Goal: Communication & Community: Answer question/provide support

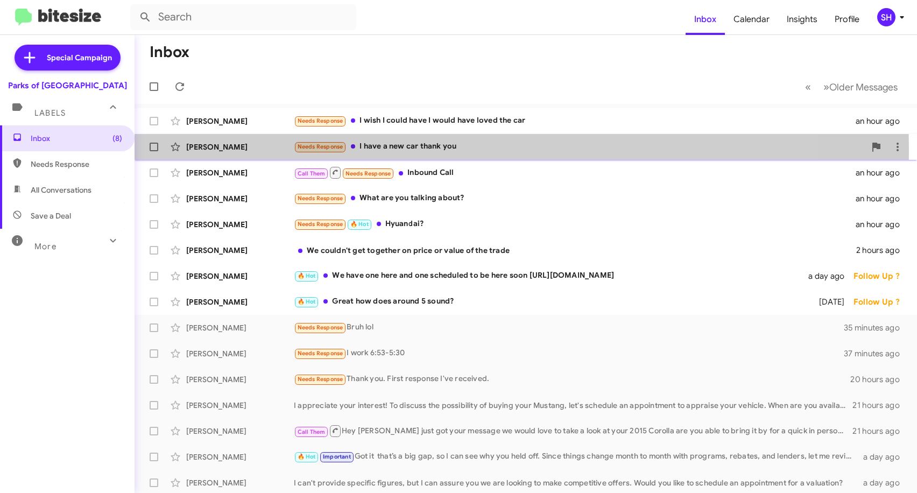
click at [248, 150] on div "[PERSON_NAME]" at bounding box center [240, 147] width 108 height 11
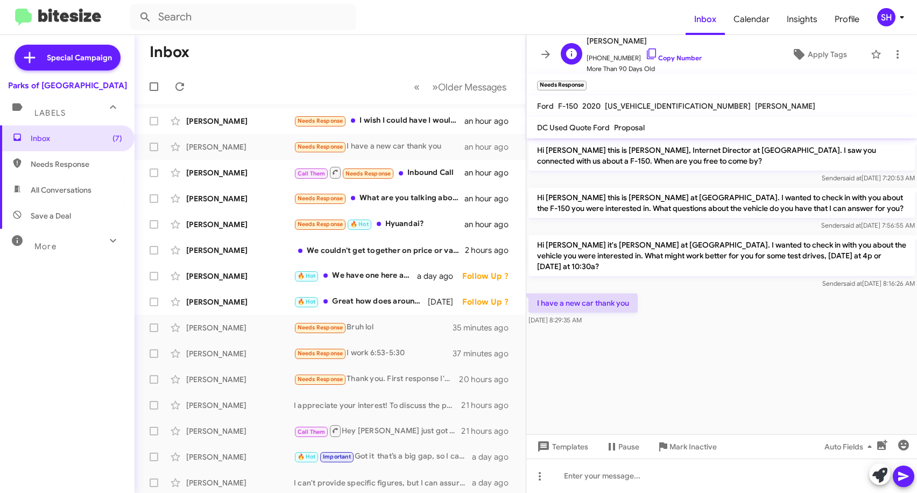
drag, startPoint x: 637, startPoint y: 44, endPoint x: 588, endPoint y: 41, distance: 49.1
click at [588, 41] on span "[PERSON_NAME]" at bounding box center [644, 40] width 115 height 13
copy span "[PERSON_NAME]"
click at [683, 443] on span "Mark Inactive" at bounding box center [693, 446] width 47 height 19
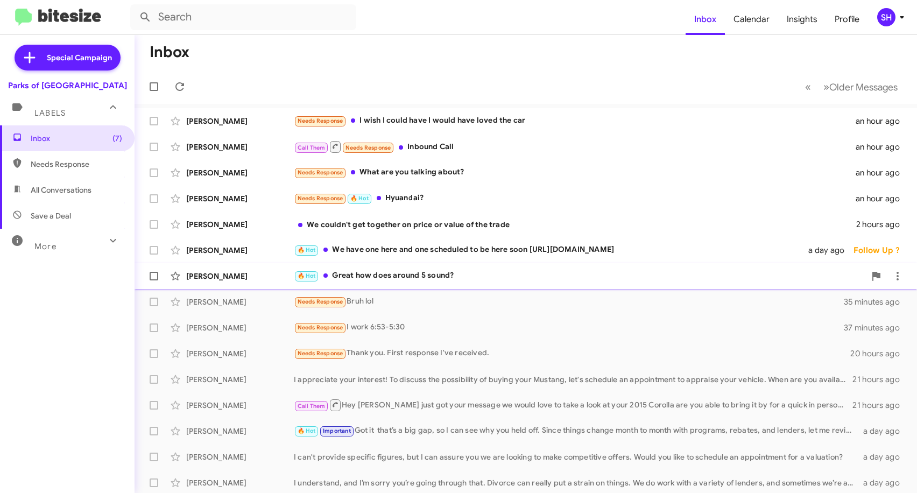
click at [505, 278] on div "🔥 Hot Great how does around 5 sound?" at bounding box center [580, 276] width 572 height 12
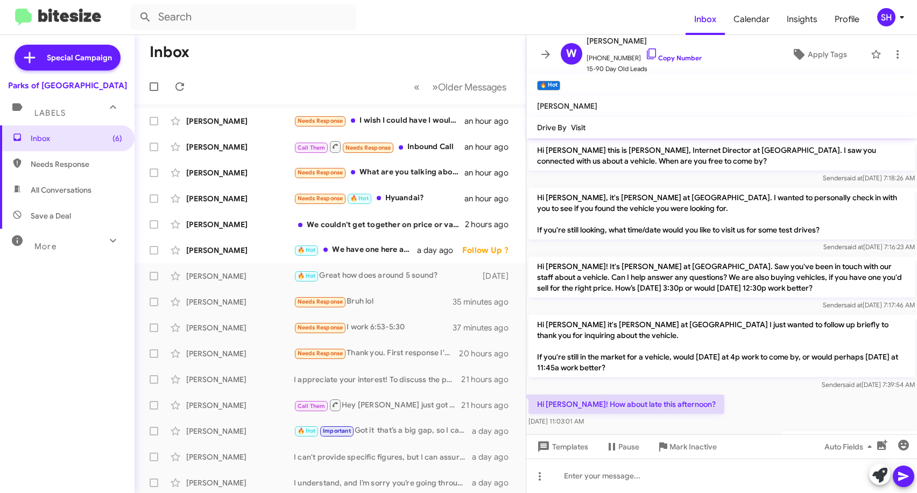
scroll to position [47, 0]
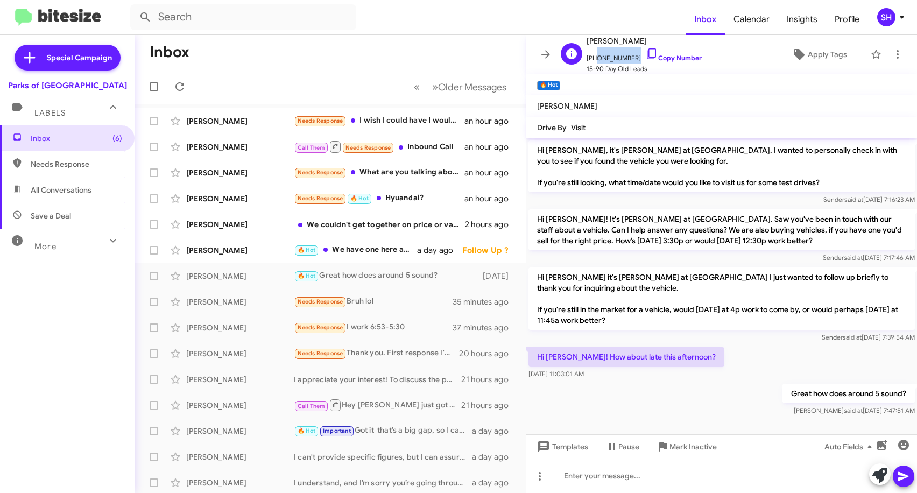
drag, startPoint x: 631, startPoint y: 58, endPoint x: 593, endPoint y: 59, distance: 38.2
click at [593, 59] on span "[PHONE_NUMBER] Copy Number" at bounding box center [644, 55] width 115 height 16
copy span "9416850058"
click at [590, 474] on div at bounding box center [721, 476] width 391 height 34
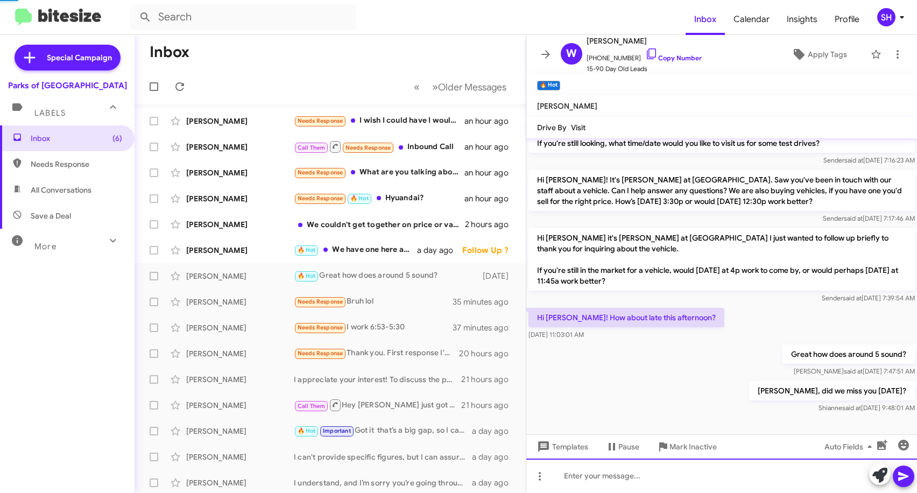
scroll to position [0, 0]
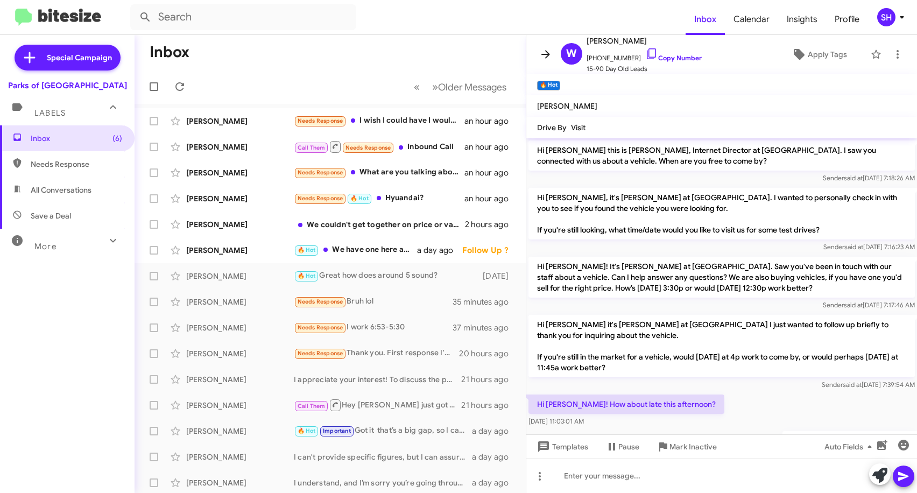
click at [549, 53] on icon at bounding box center [545, 54] width 13 height 13
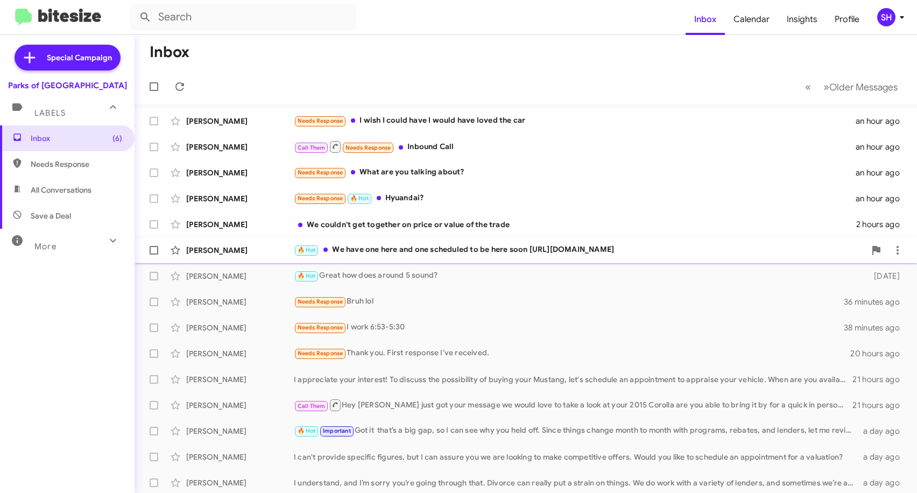
click at [512, 249] on div "🔥 Hot We have one here and one scheduled to be here soon [URL][DOMAIN_NAME]" at bounding box center [580, 250] width 572 height 12
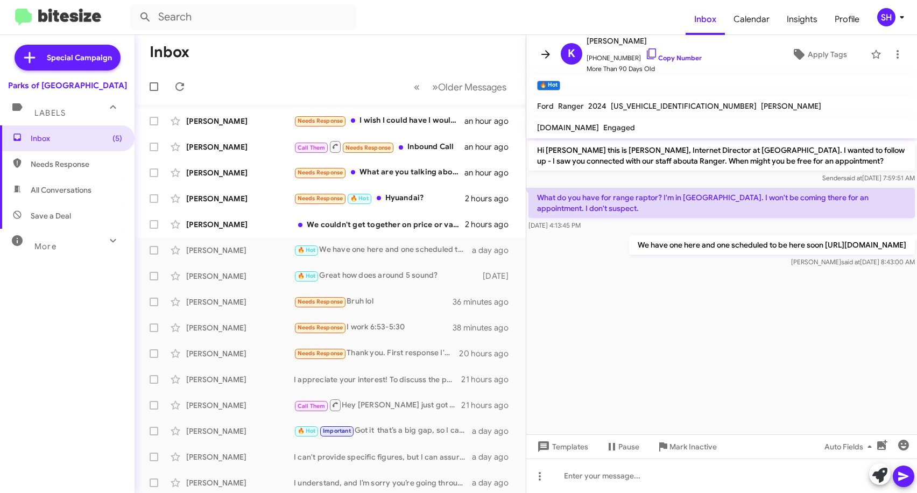
click at [545, 54] on icon at bounding box center [545, 54] width 9 height 8
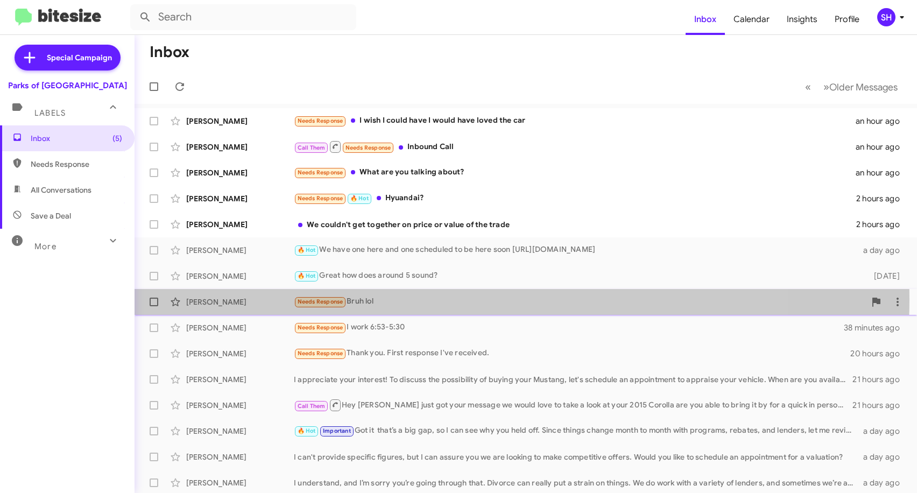
click at [438, 299] on div "Needs Response Bruh lol" at bounding box center [580, 301] width 572 height 12
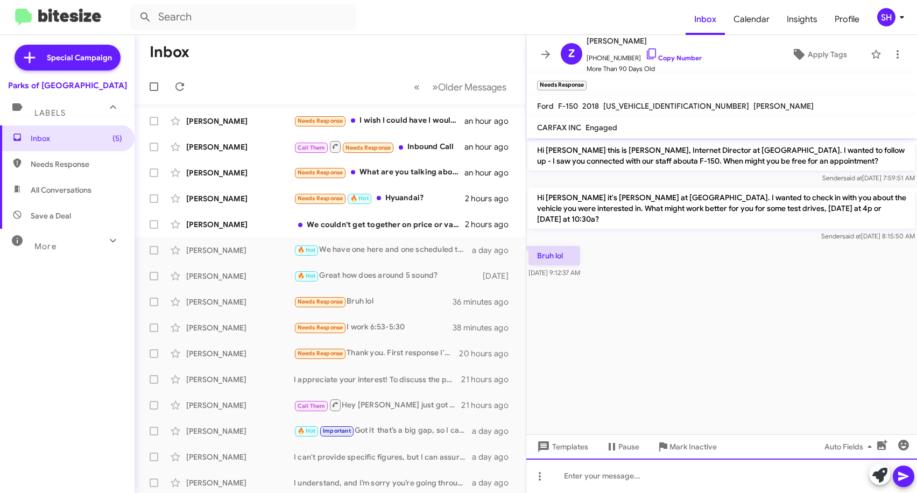
click at [608, 475] on div at bounding box center [721, 476] width 391 height 34
click at [701, 445] on span "Mark Inactive" at bounding box center [693, 446] width 47 height 19
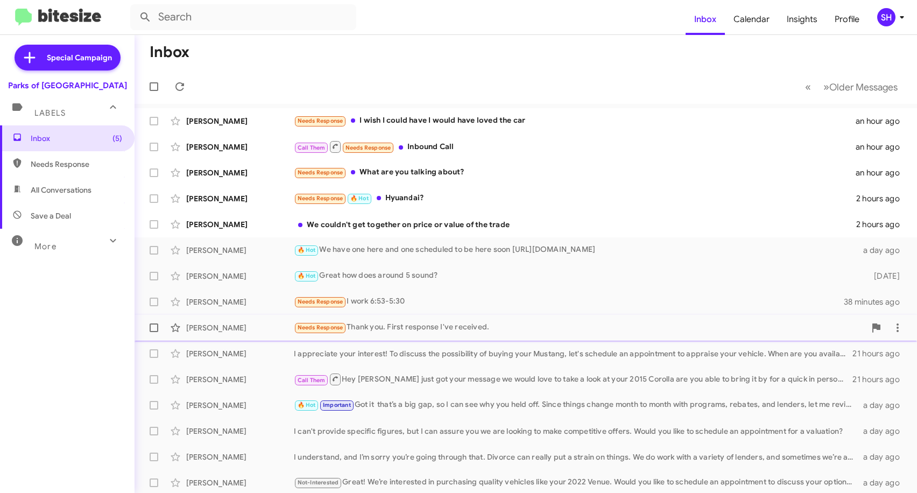
click at [514, 328] on div "Needs Response Thank you. First response I've received." at bounding box center [580, 327] width 572 height 12
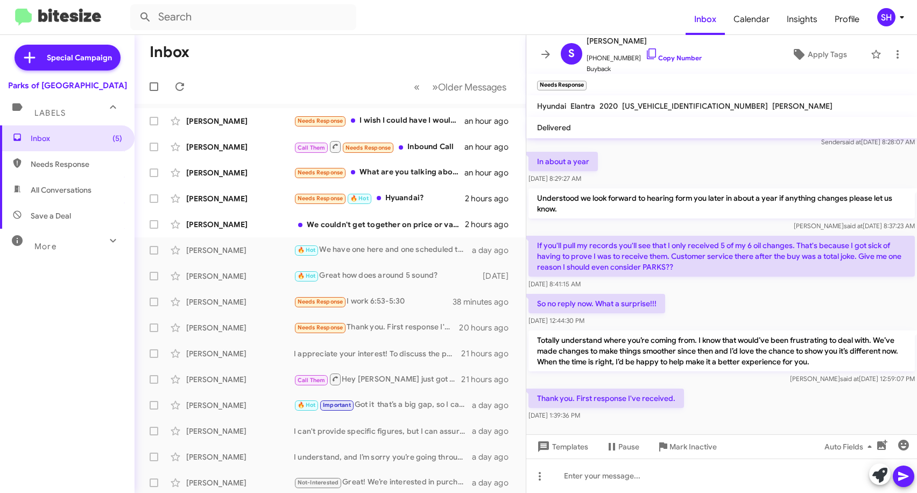
scroll to position [76, 0]
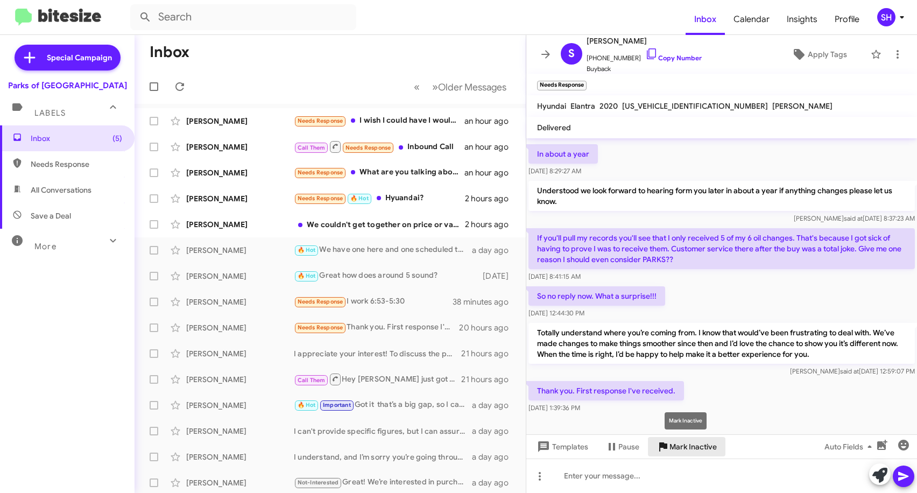
click at [688, 444] on span "Mark Inactive" at bounding box center [693, 446] width 47 height 19
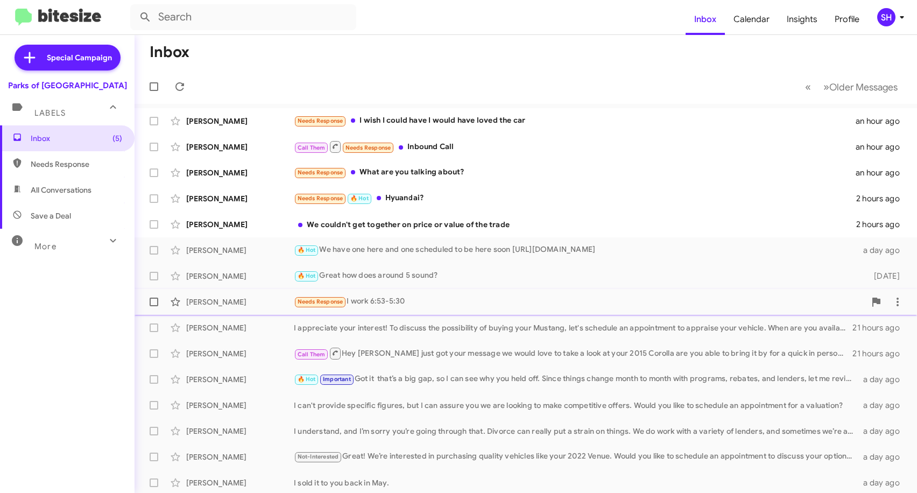
click at [499, 303] on div "Needs Response I work 6:53-5:30" at bounding box center [580, 301] width 572 height 12
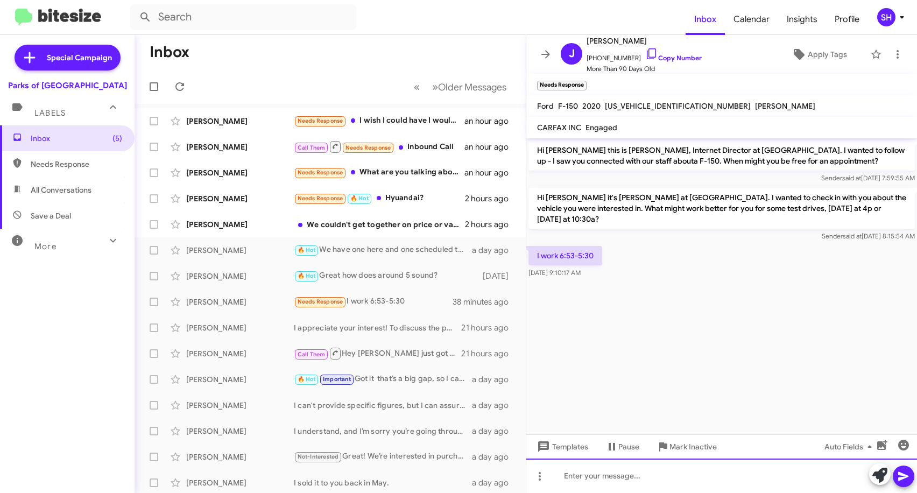
click at [623, 473] on div at bounding box center [721, 476] width 391 height 34
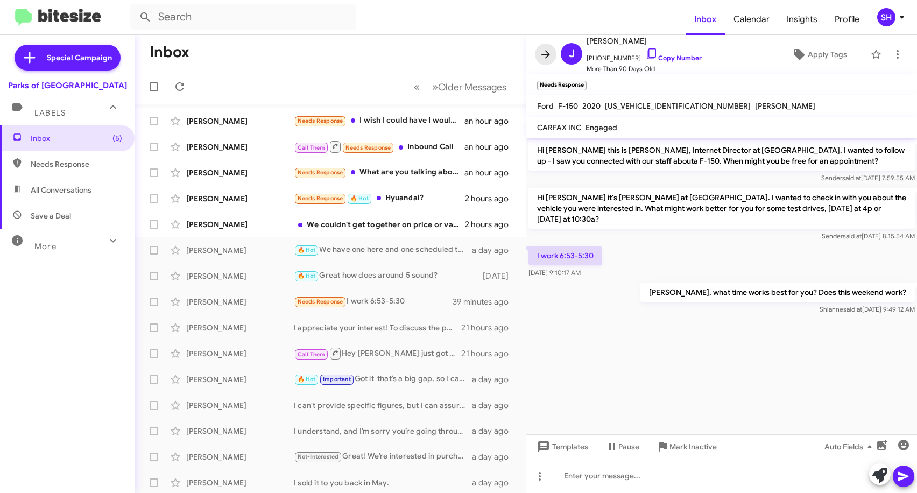
click at [541, 55] on icon at bounding box center [545, 54] width 13 height 13
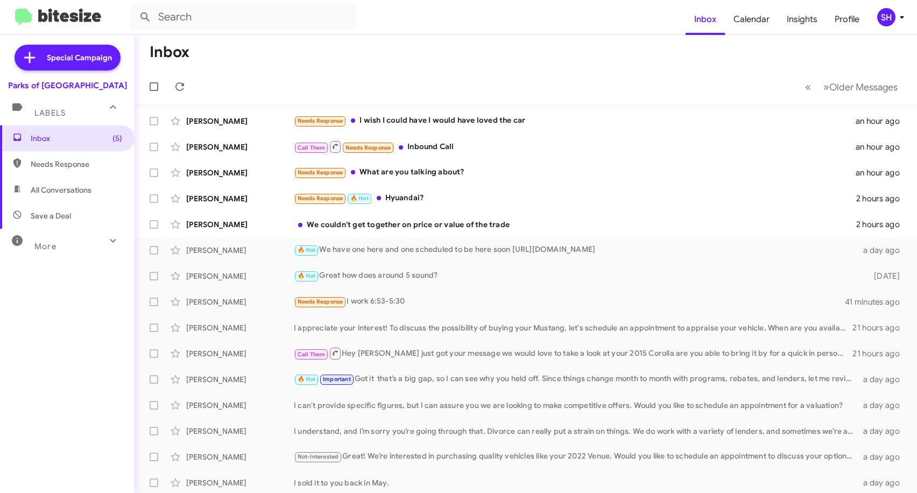
click at [403, 52] on mat-toolbar-row "Inbox" at bounding box center [526, 52] width 783 height 34
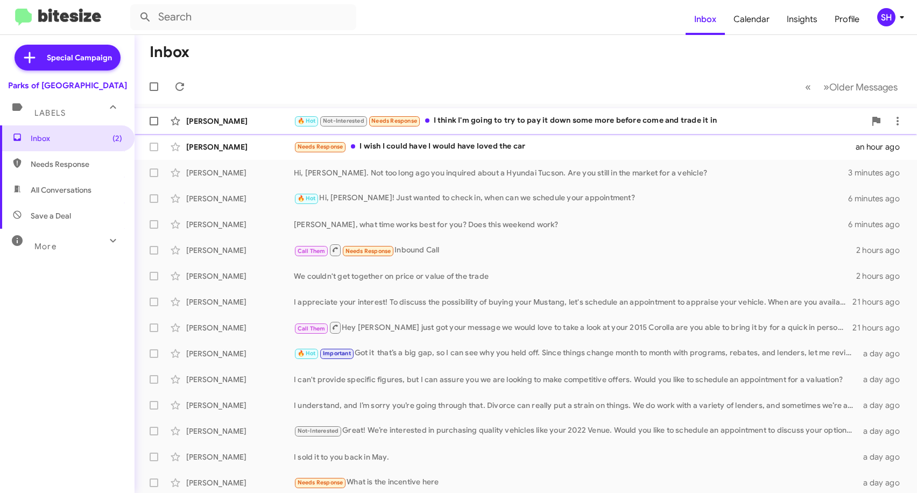
click at [667, 118] on div "🔥 Hot Not-Interested Needs Response I think I'm going to try to pay it down som…" at bounding box center [580, 121] width 572 height 12
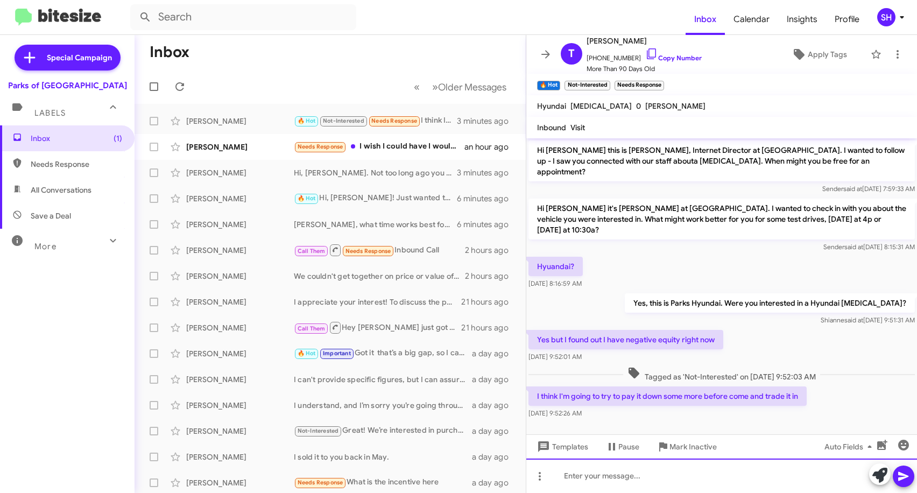
click at [670, 472] on div at bounding box center [721, 476] width 391 height 34
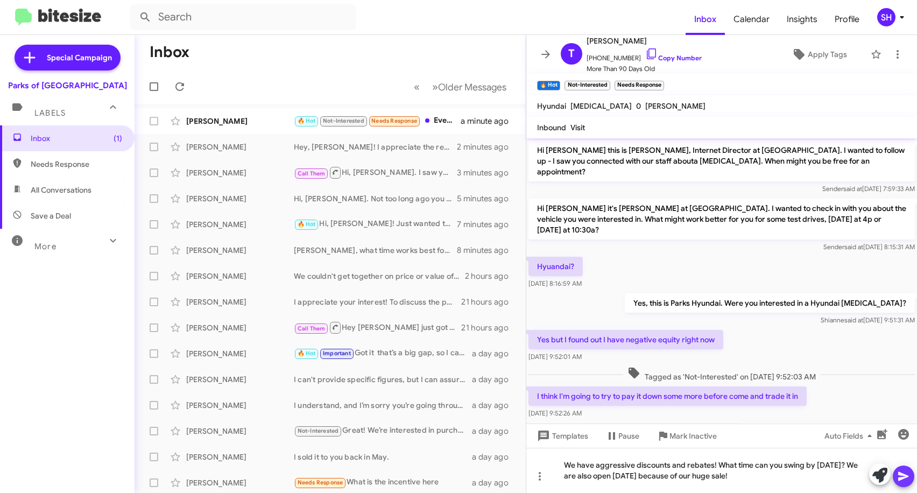
click at [902, 474] on icon at bounding box center [903, 476] width 10 height 9
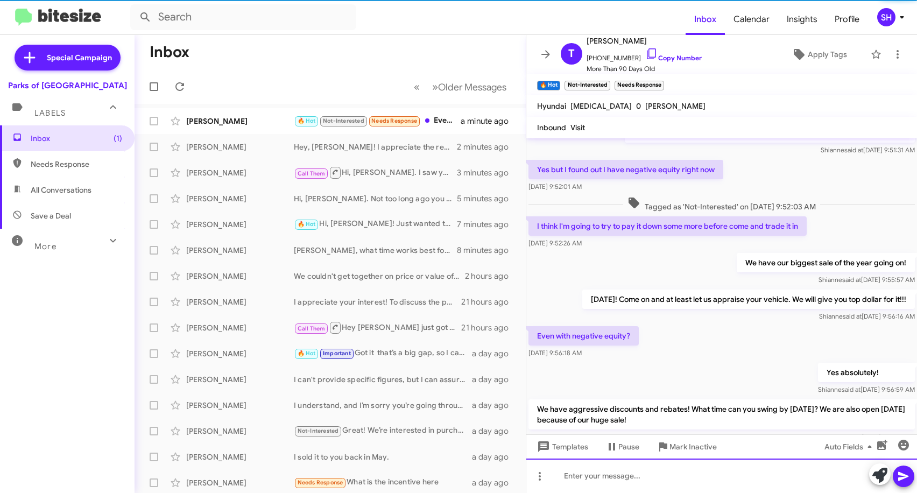
scroll to position [202, 0]
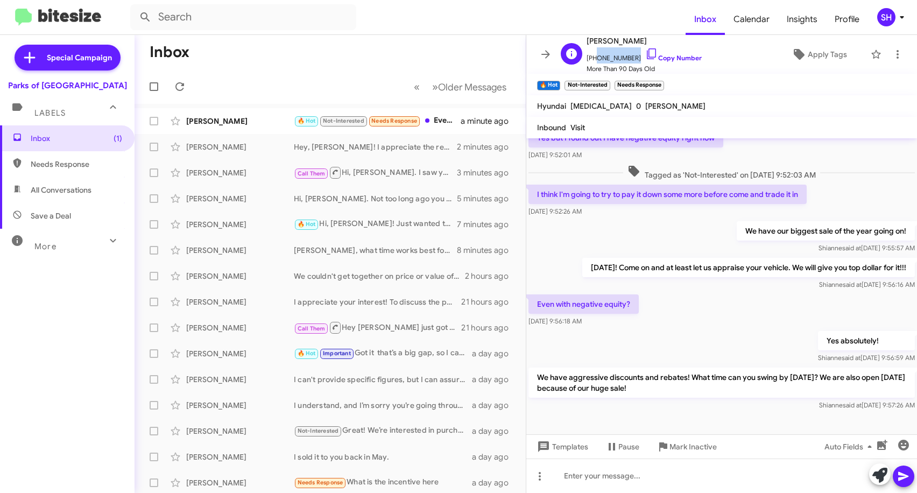
drag, startPoint x: 628, startPoint y: 56, endPoint x: 593, endPoint y: 61, distance: 35.9
click at [593, 61] on span "[PHONE_NUMBER] Copy Number" at bounding box center [644, 55] width 115 height 16
copy span "3522267299"
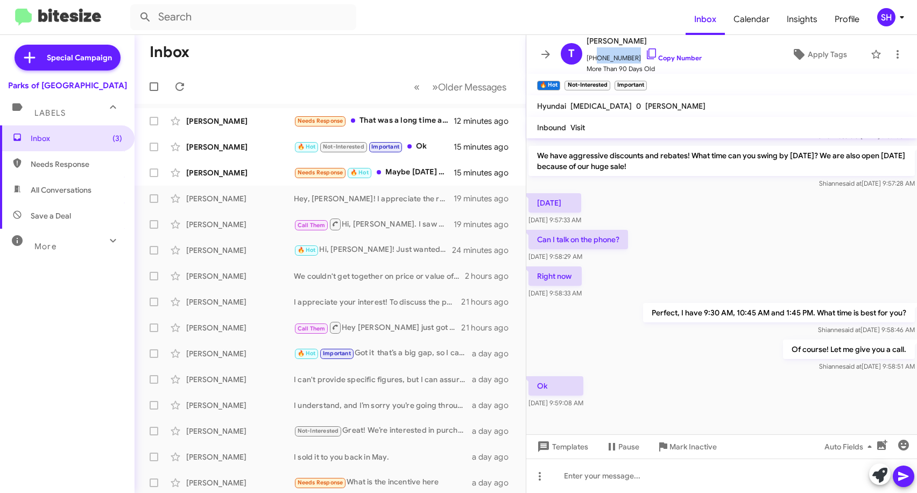
scroll to position [527, 0]
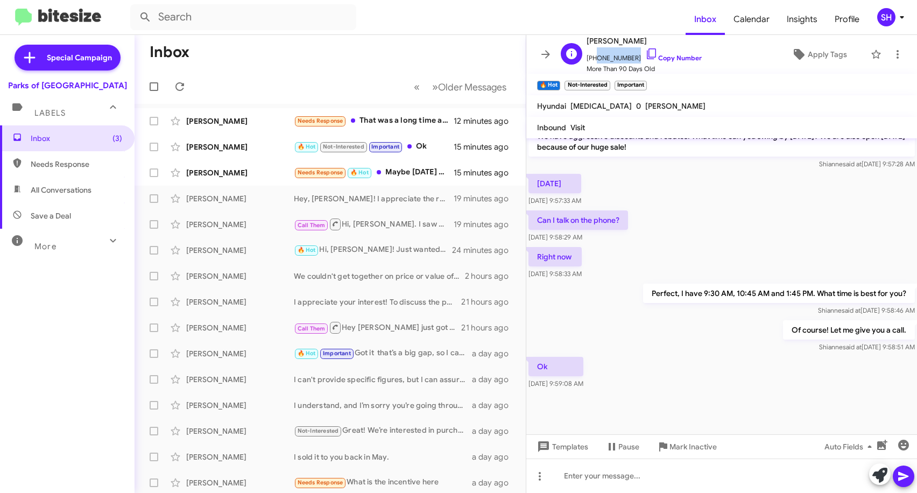
copy span "3522267299"
click at [545, 59] on icon at bounding box center [545, 54] width 13 height 13
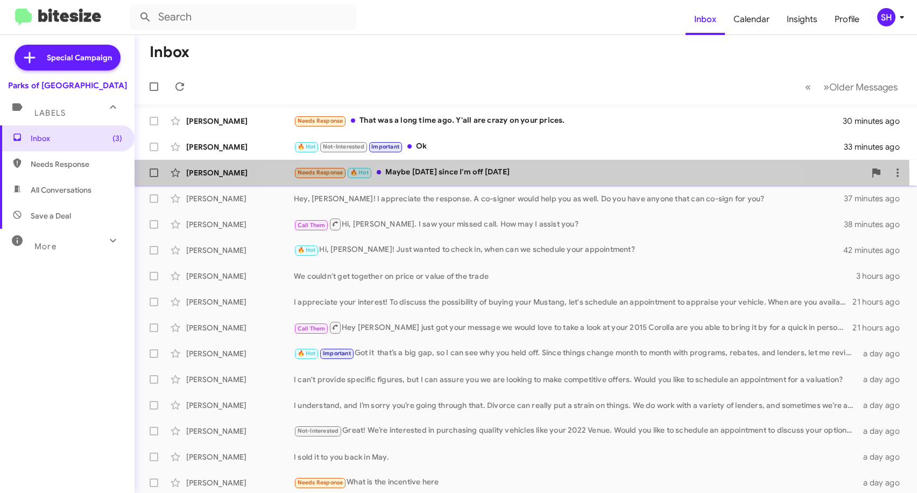
click at [515, 175] on div "Needs Response 🔥 Hot Maybe [DATE] since I'm off [DATE]" at bounding box center [580, 172] width 572 height 12
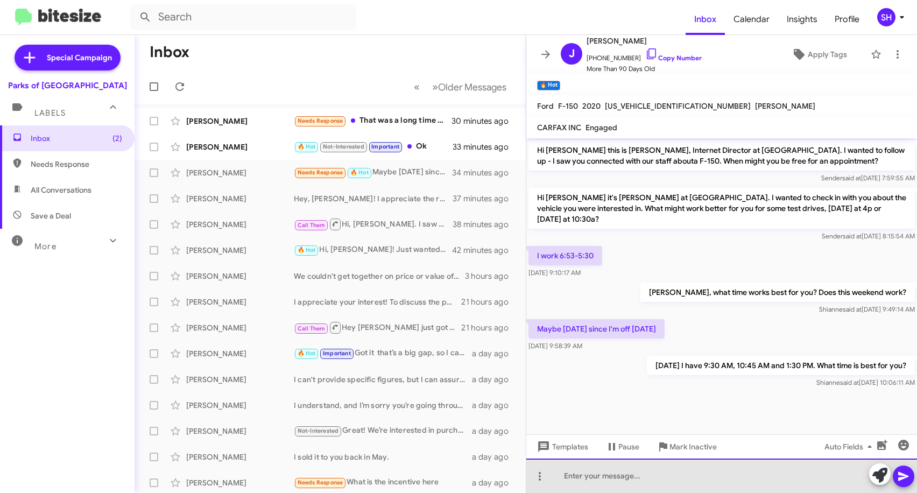
click at [655, 472] on div at bounding box center [721, 476] width 391 height 34
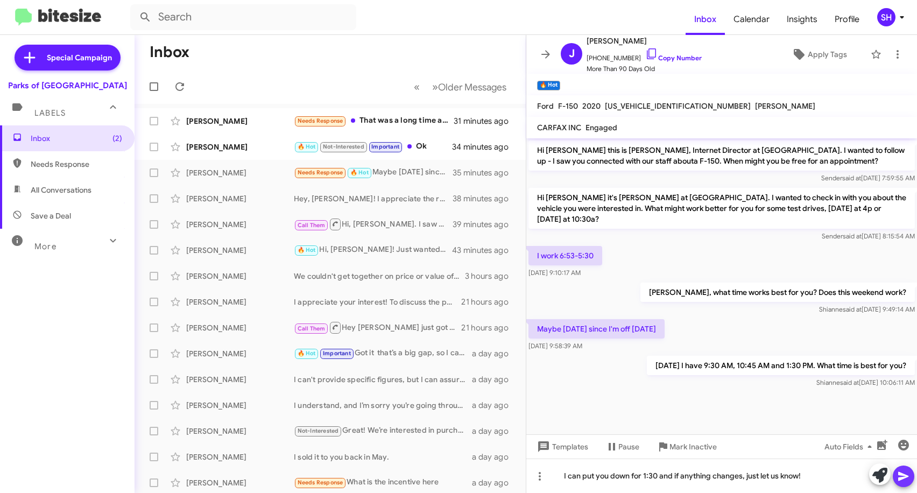
click at [901, 473] on icon at bounding box center [903, 476] width 10 height 9
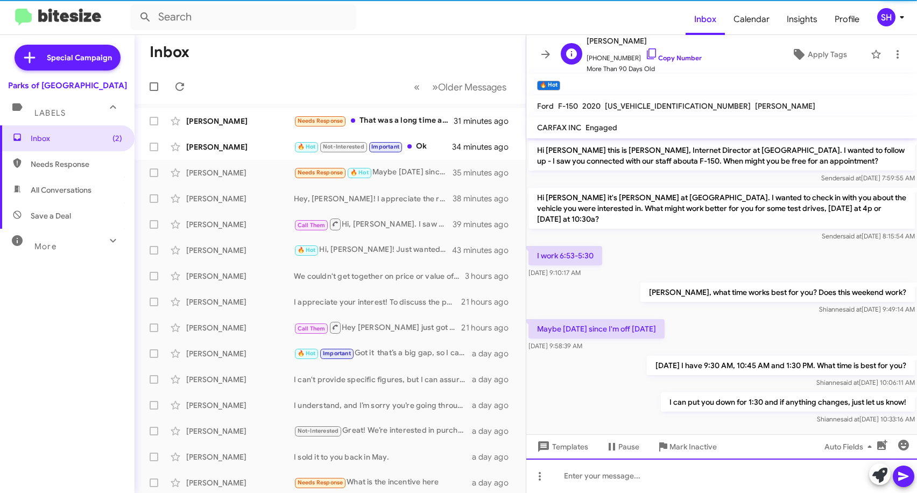
scroll to position [11, 0]
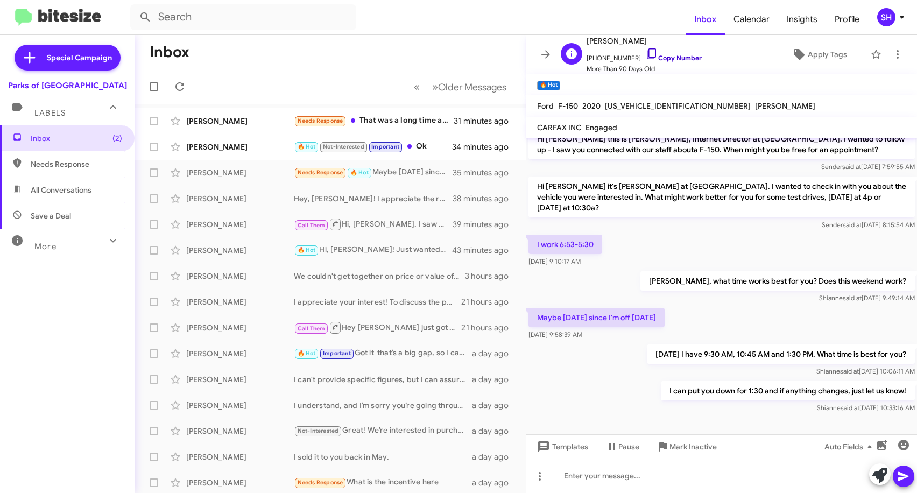
click at [647, 59] on icon at bounding box center [651, 53] width 9 height 11
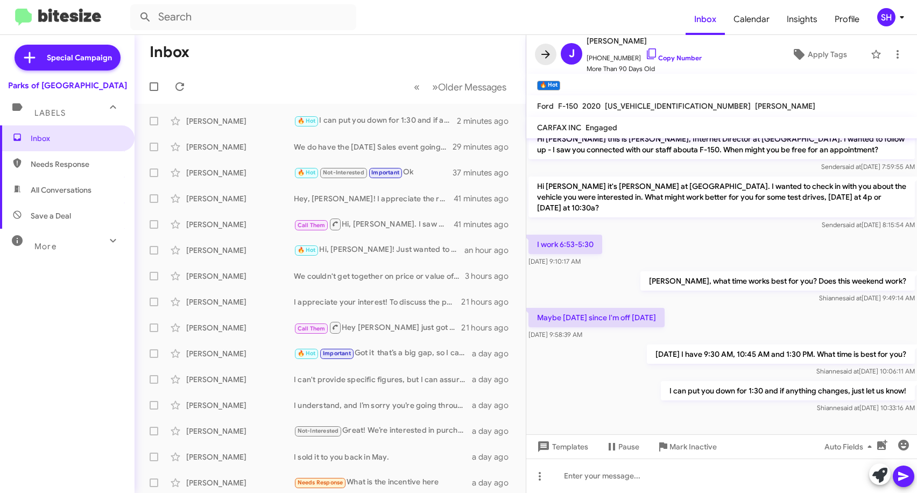
click at [549, 53] on icon at bounding box center [545, 54] width 13 height 13
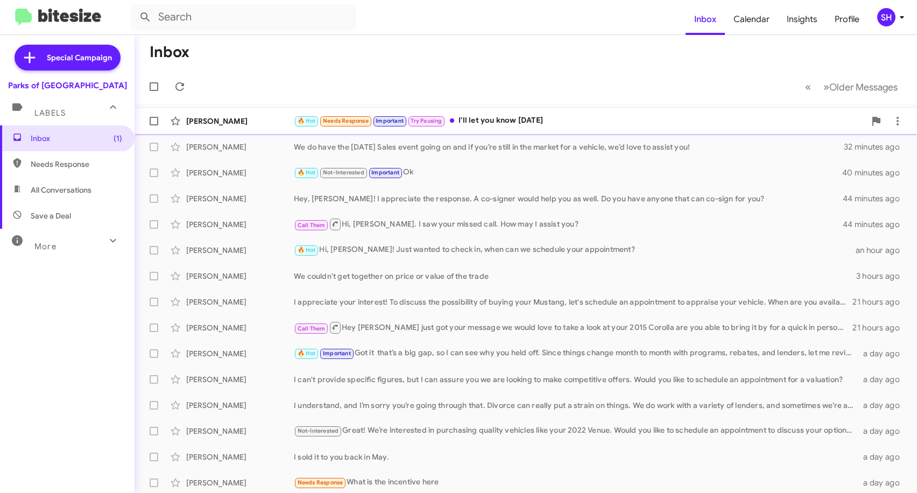
click at [527, 126] on div "🔥 Hot Needs Response Important Try Pausing I'll let you know [DATE]" at bounding box center [580, 121] width 572 height 12
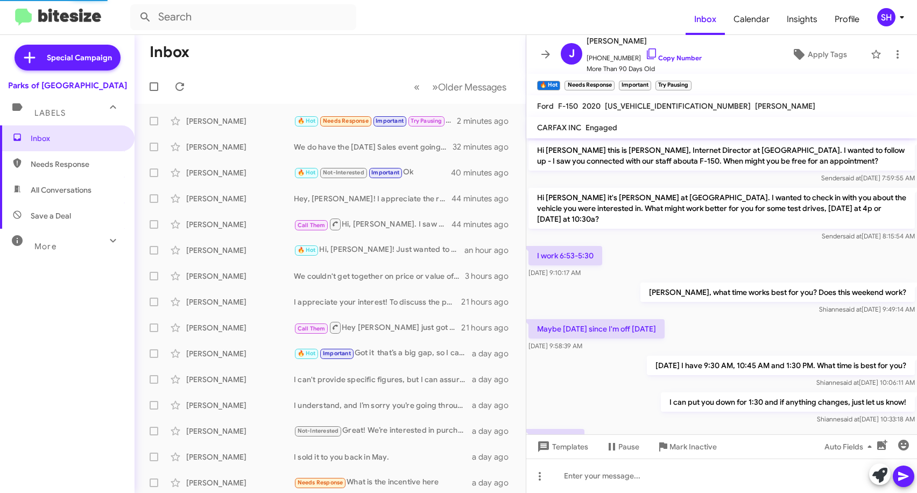
scroll to position [68, 0]
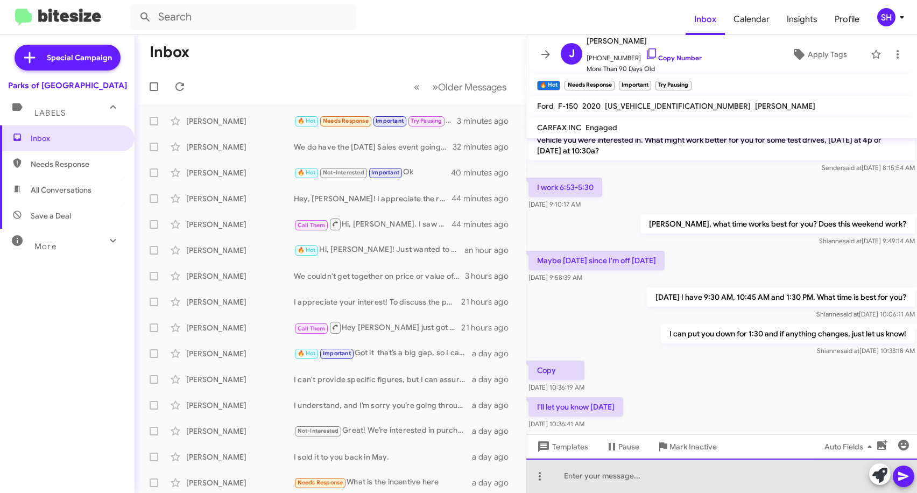
click at [592, 473] on div at bounding box center [721, 476] width 391 height 34
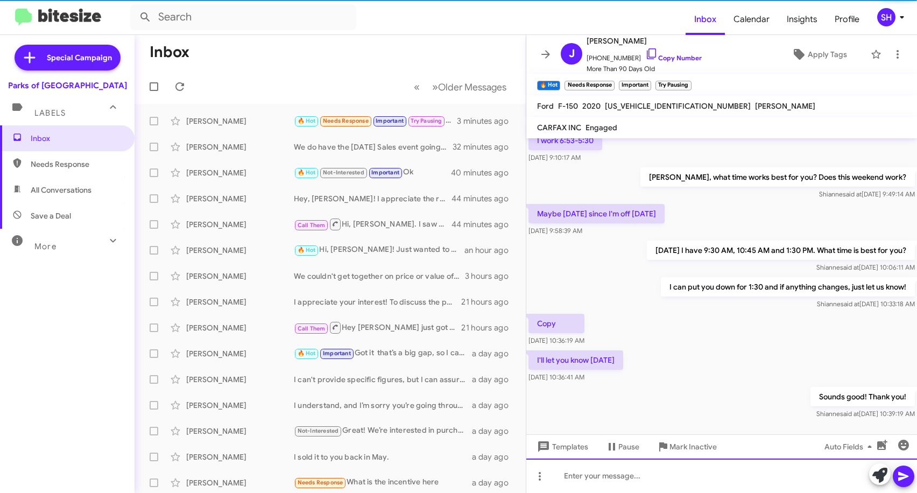
scroll to position [129, 0]
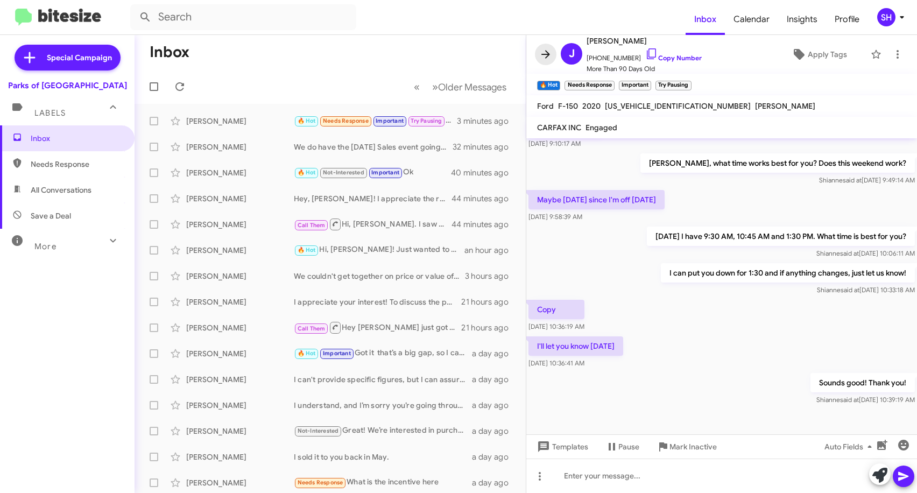
click at [544, 55] on icon at bounding box center [545, 54] width 9 height 8
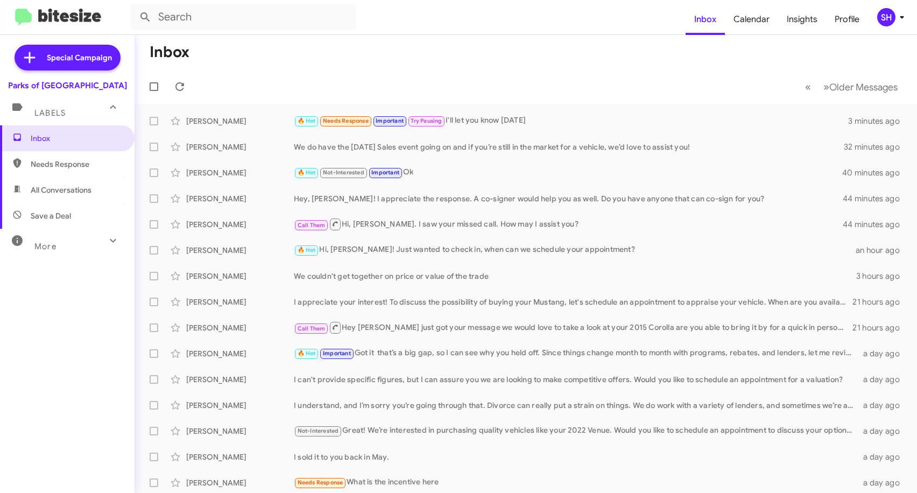
click at [543, 54] on mat-toolbar-row "Inbox" at bounding box center [526, 52] width 783 height 34
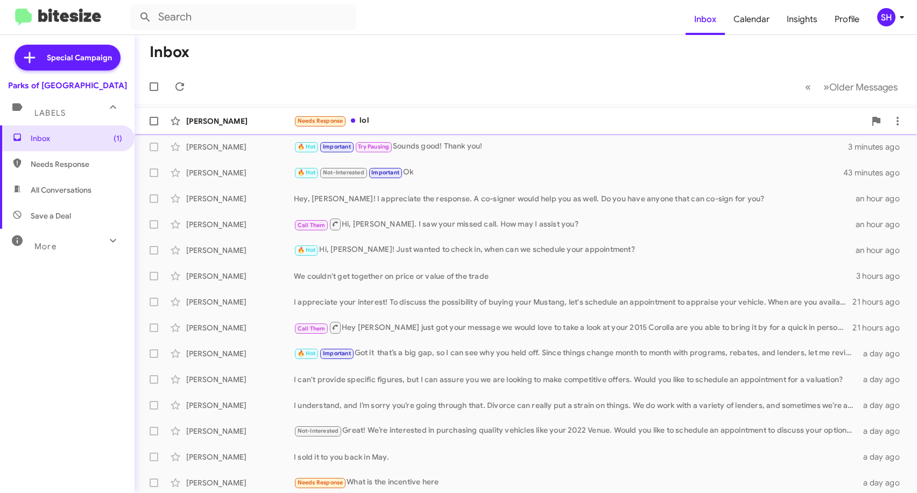
click at [438, 126] on div "Needs Response lol" at bounding box center [580, 121] width 572 height 12
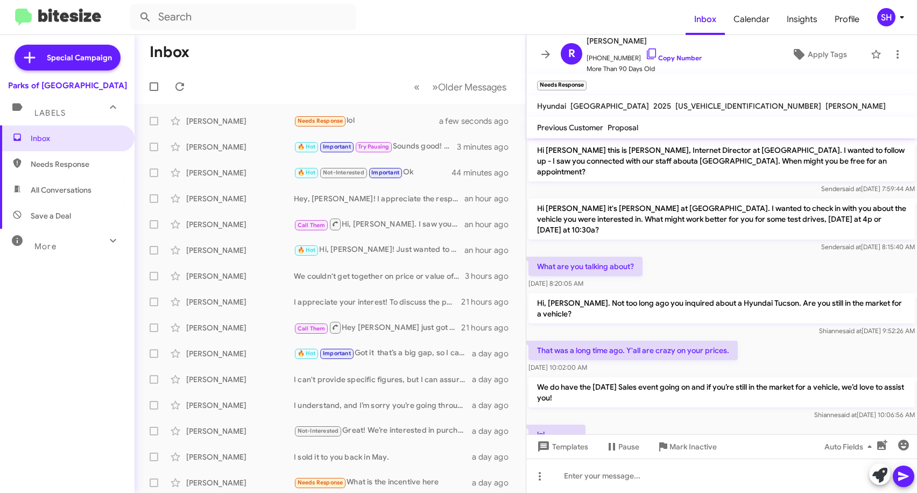
click at [340, 52] on mat-toolbar-row "Inbox" at bounding box center [330, 52] width 391 height 34
click at [543, 50] on icon at bounding box center [545, 54] width 13 height 13
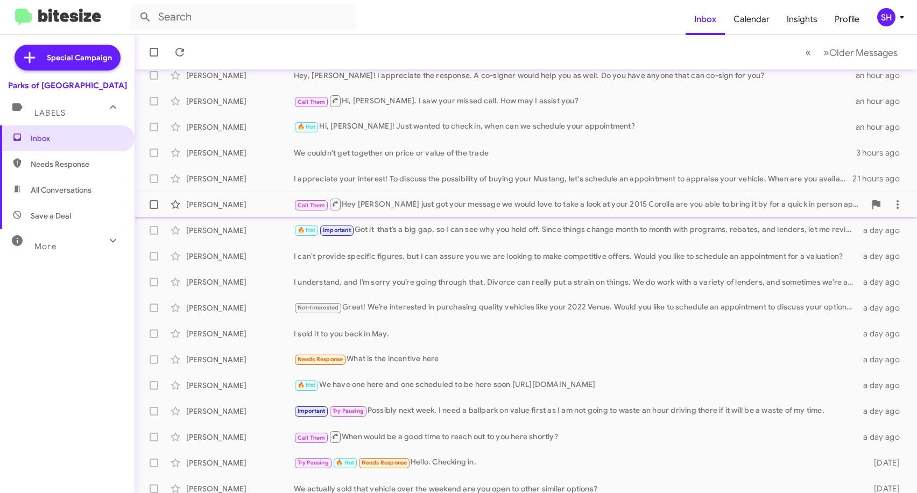
scroll to position [132, 0]
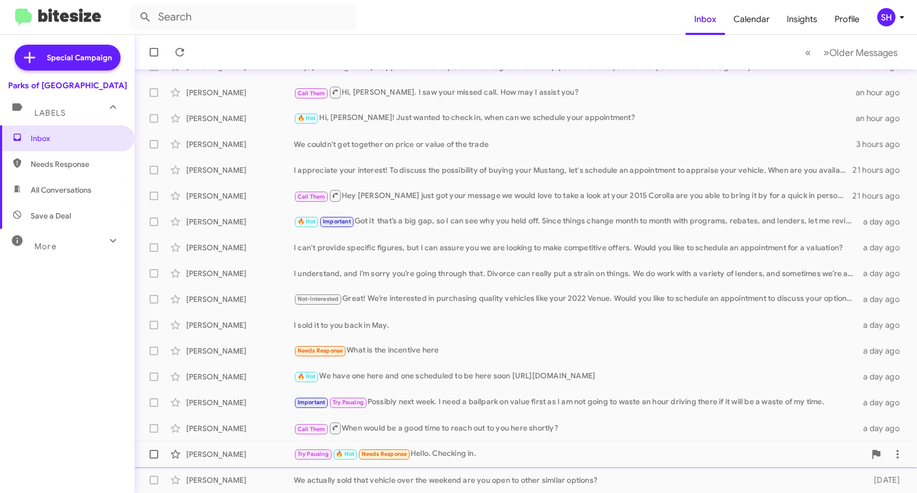
click at [495, 456] on div "Try Pausing 🔥 Hot Needs Response Hello. Checking in." at bounding box center [580, 454] width 572 height 12
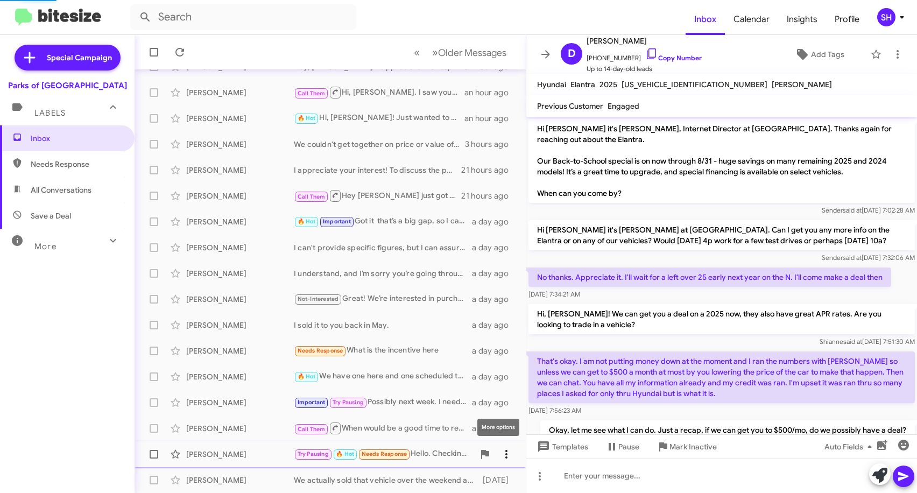
scroll to position [401, 0]
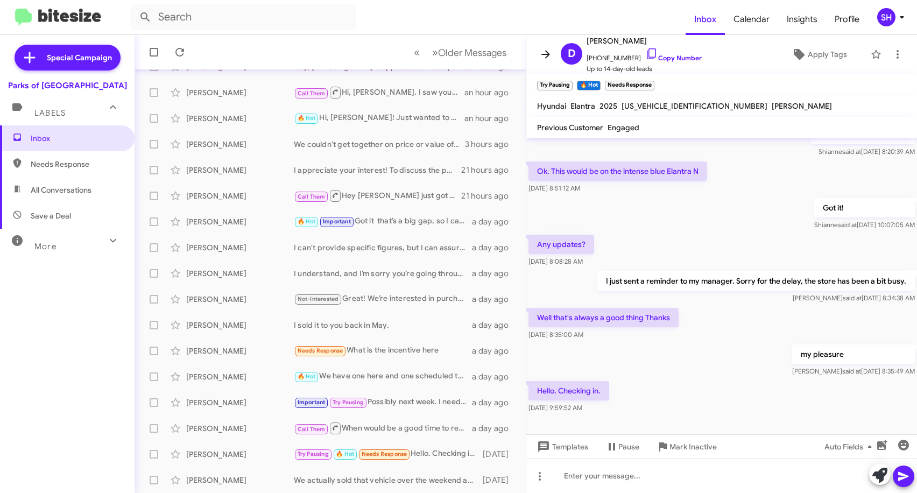
click at [549, 57] on icon at bounding box center [545, 54] width 13 height 13
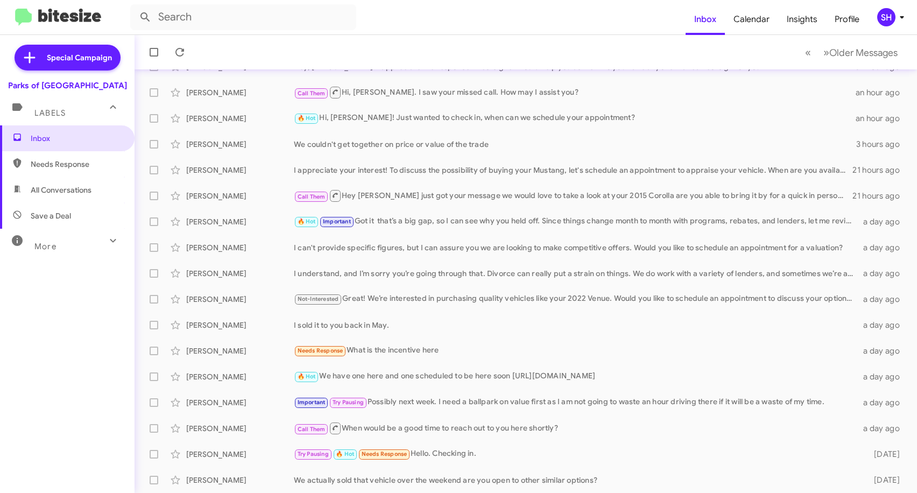
click at [273, 35] on mat-toolbar-row "« Previous » Next Older Messages" at bounding box center [526, 52] width 783 height 34
